Goal: Find specific page/section: Find specific page/section

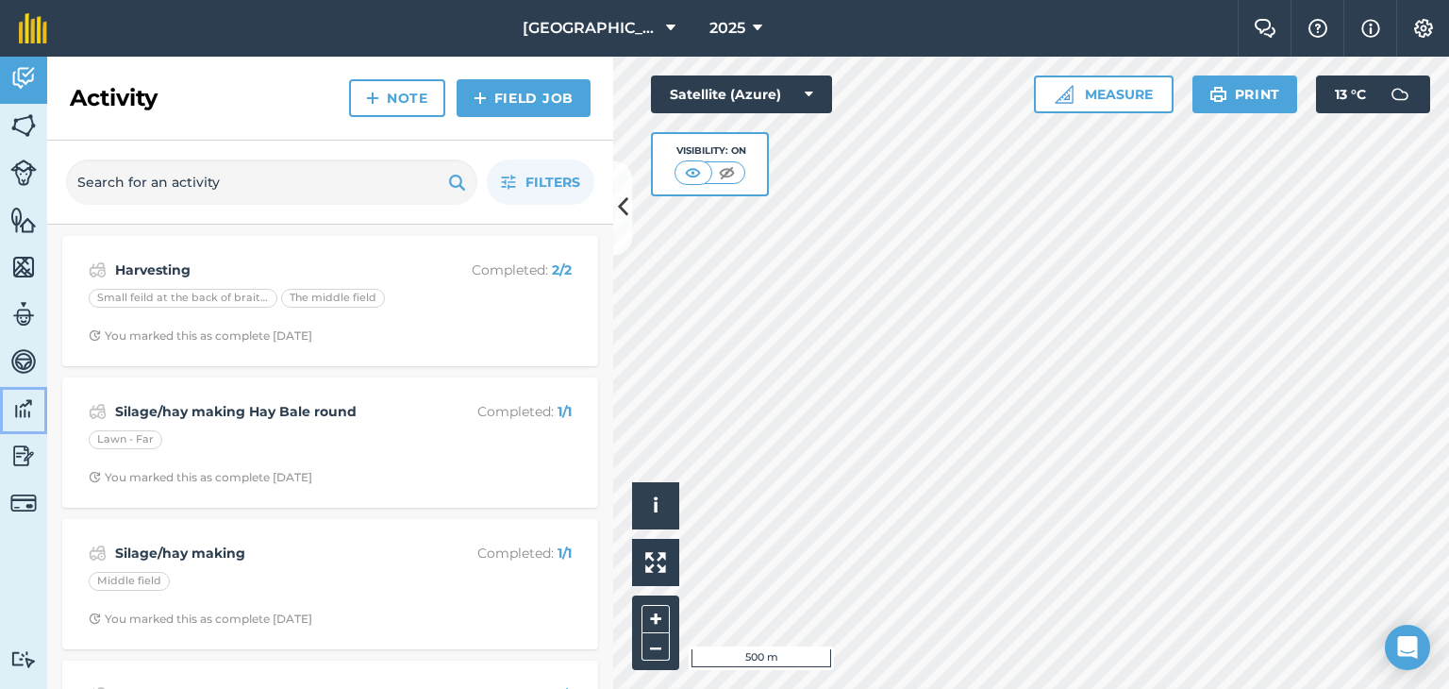
click at [25, 402] on img at bounding box center [23, 408] width 26 height 28
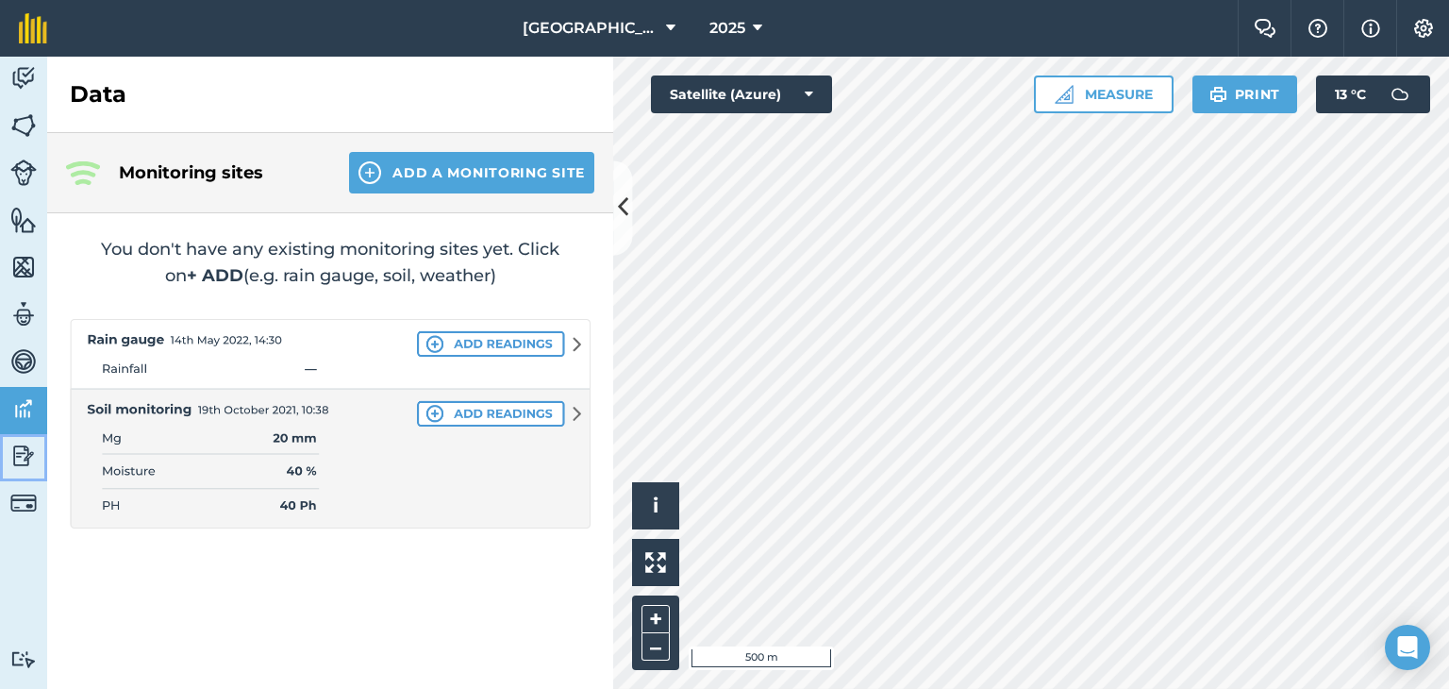
click at [22, 457] on img at bounding box center [23, 456] width 26 height 28
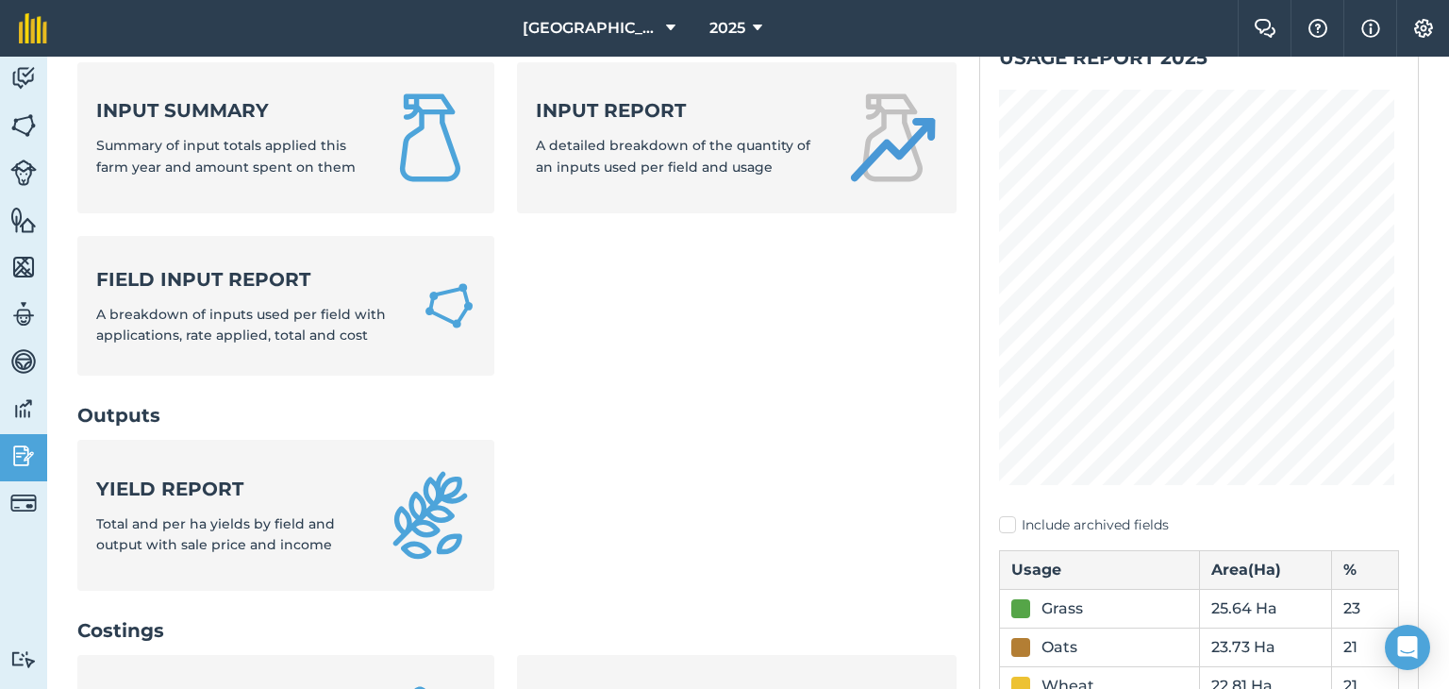
scroll to position [189, 0]
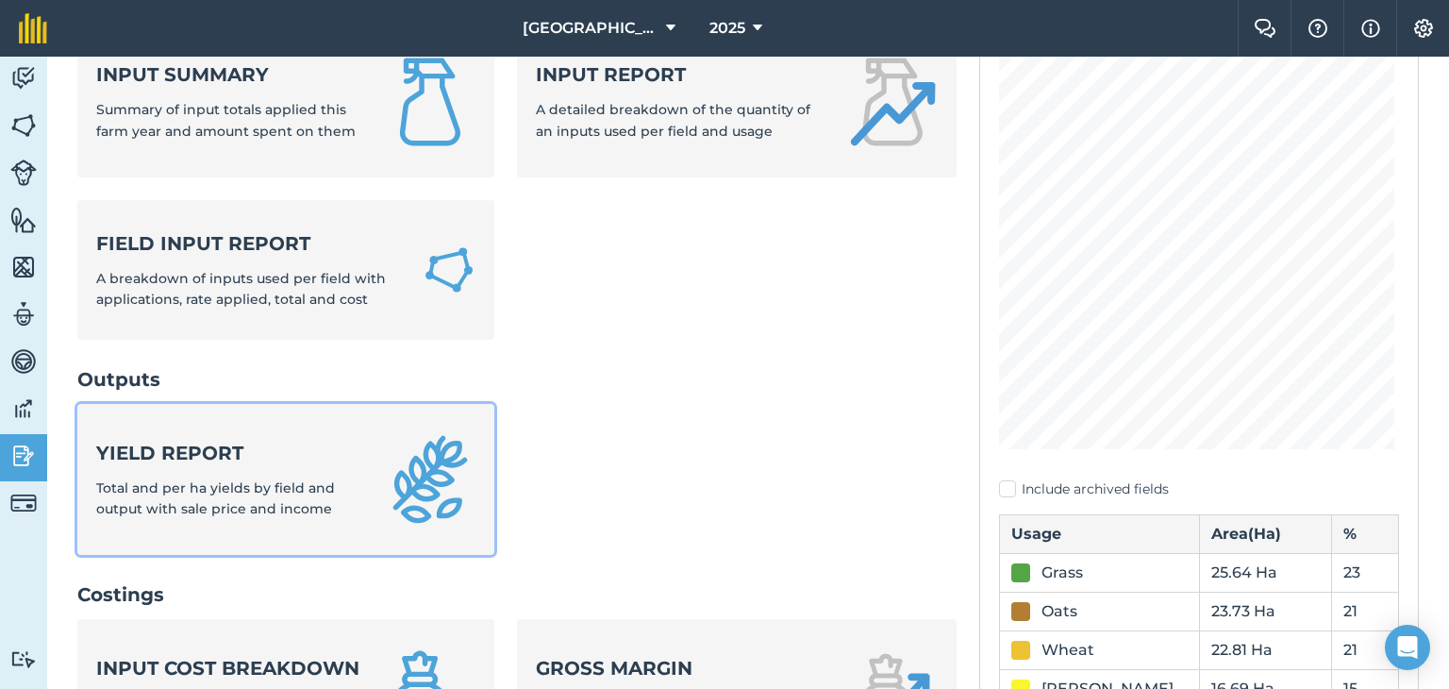
click at [215, 476] on div "Yield report Total and per ha yields by field and output with sale price and in…" at bounding box center [229, 480] width 266 height 80
